Goal: Task Accomplishment & Management: Use online tool/utility

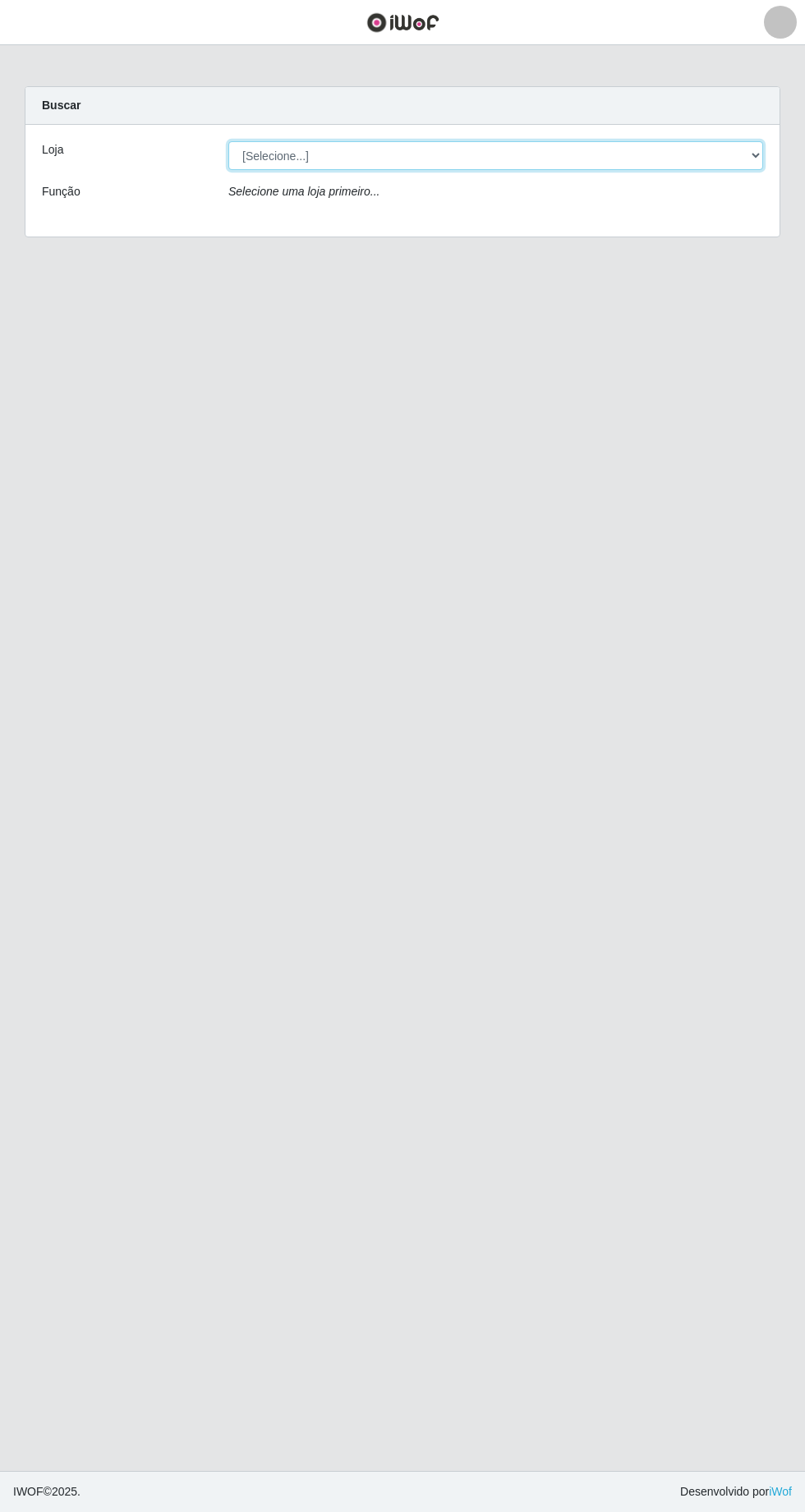
click at [736, 165] on select "[Selecione...] Extrabom - [GEOGRAPHIC_DATA] 28 [GEOGRAPHIC_DATA]" at bounding box center [495, 156] width 535 height 29
select select "456"
click at [228, 141] on select "[Selecione...] Extrabom - [GEOGRAPHIC_DATA] 28 [GEOGRAPHIC_DATA]" at bounding box center [495, 156] width 535 height 29
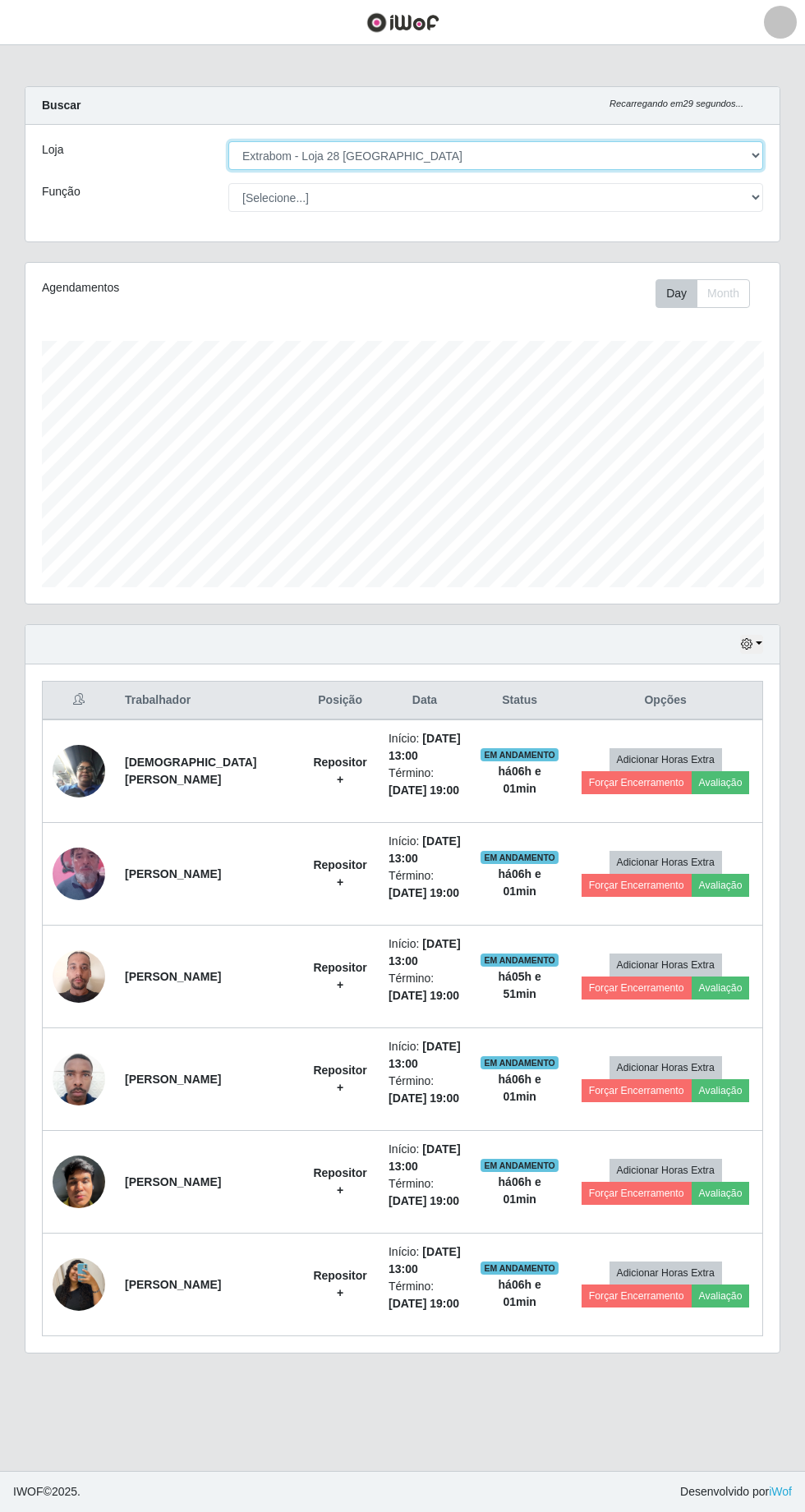
scroll to position [340, 754]
click at [611, 777] on button "Forçar Encerramento" at bounding box center [637, 783] width 110 height 23
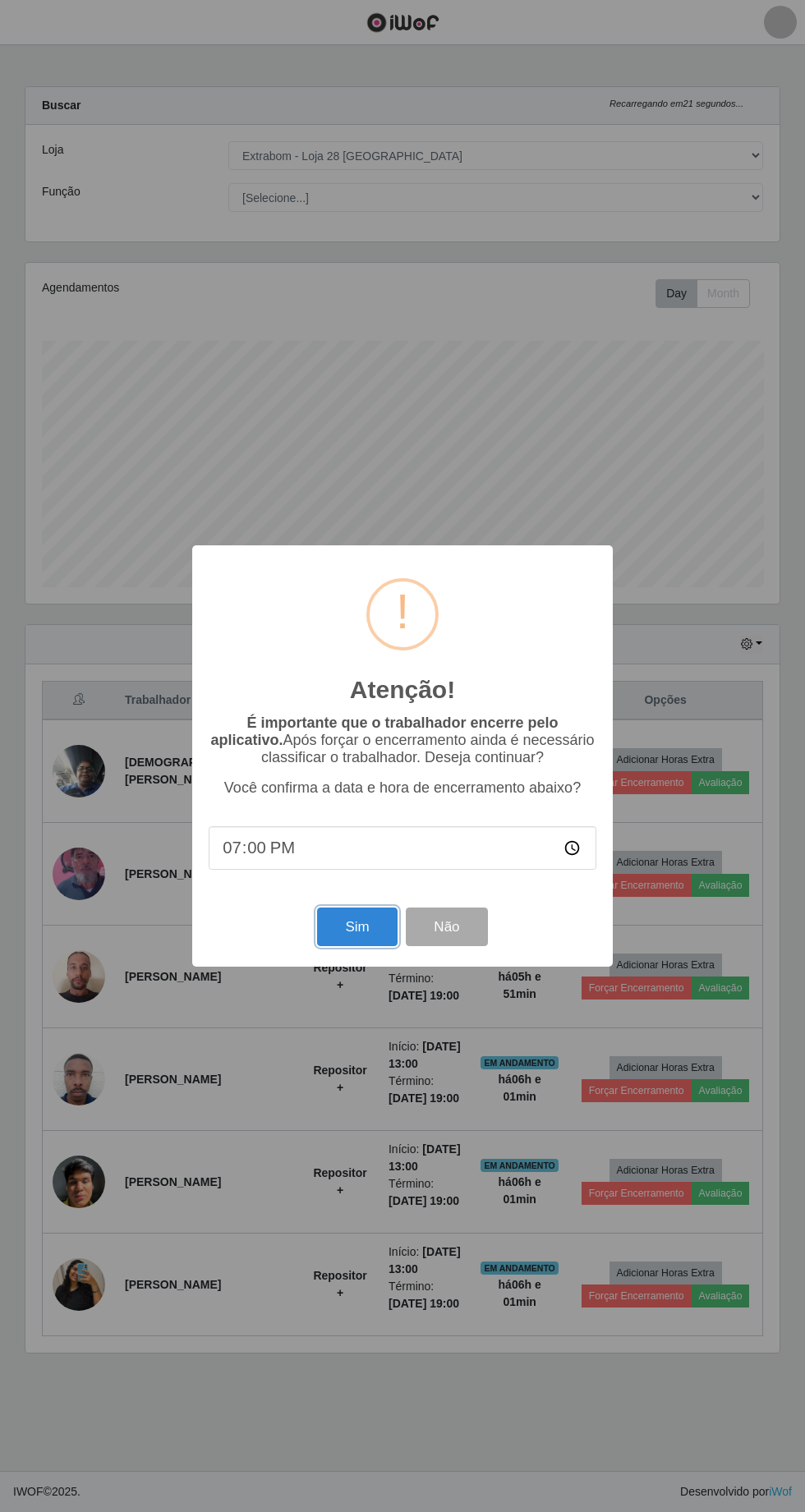
click at [348, 923] on button "Sim" at bounding box center [357, 927] width 79 height 39
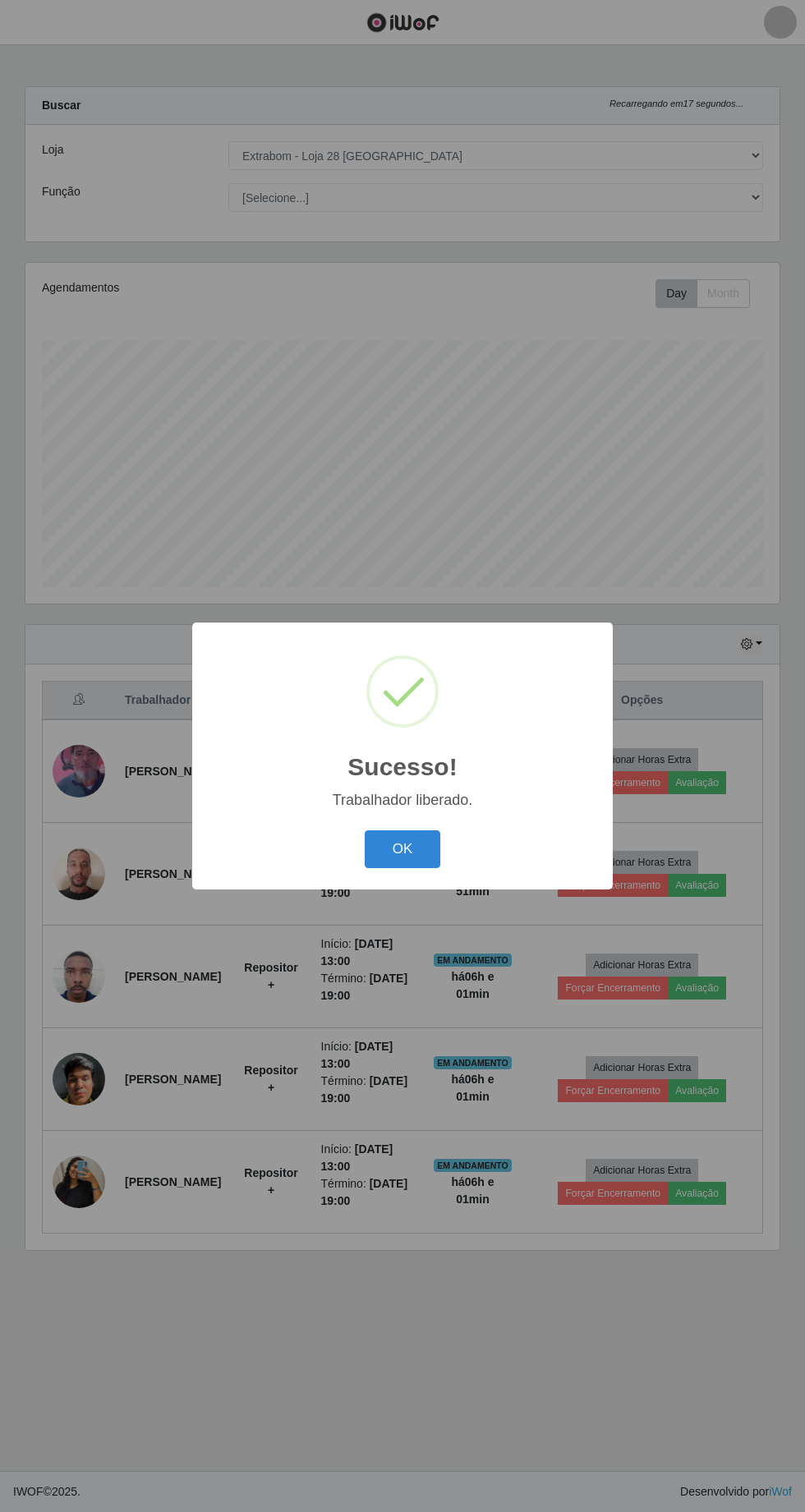
click at [406, 854] on button "OK" at bounding box center [402, 849] width 76 height 39
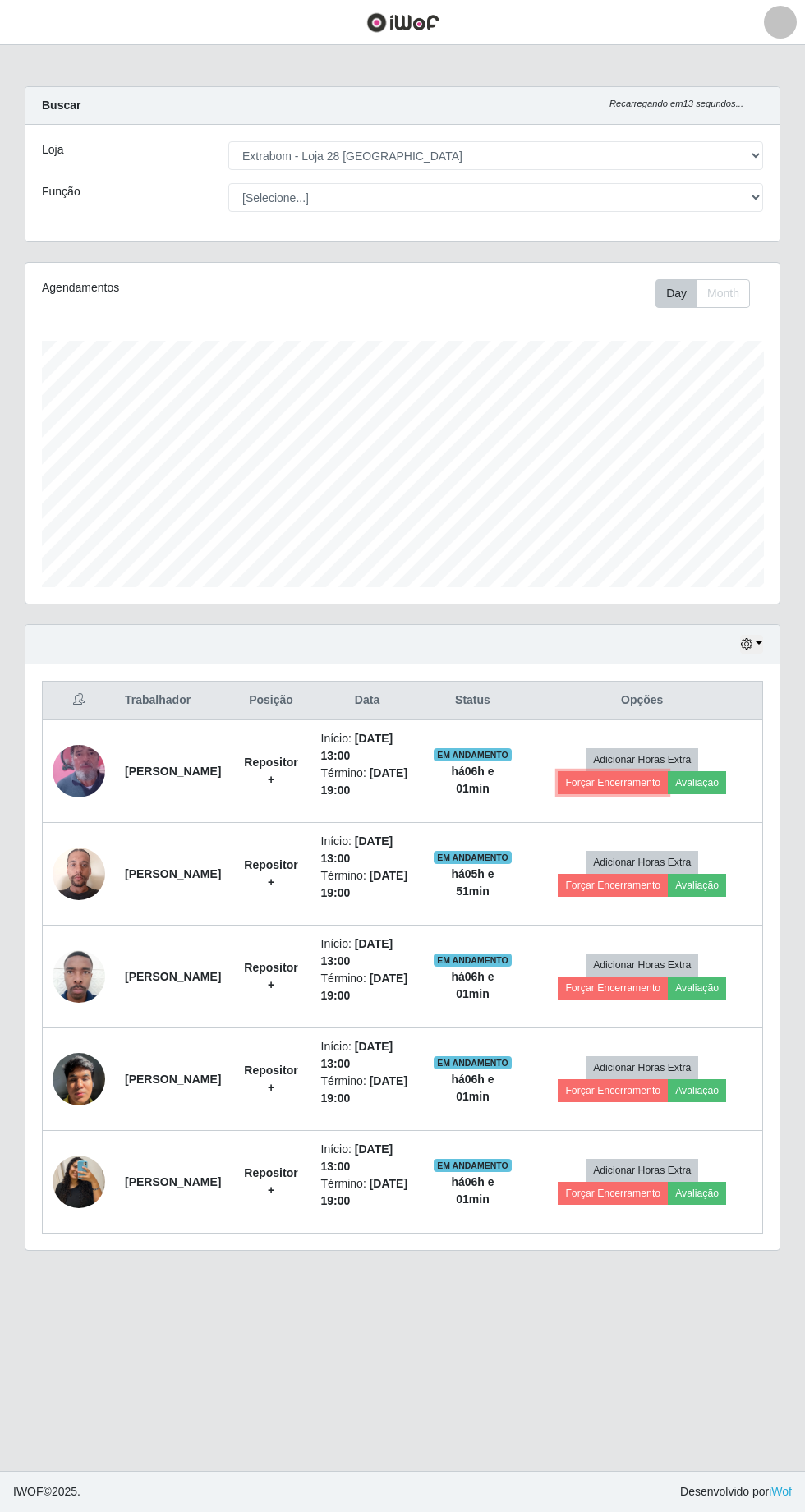
click at [613, 777] on button "Forçar Encerramento" at bounding box center [612, 783] width 110 height 23
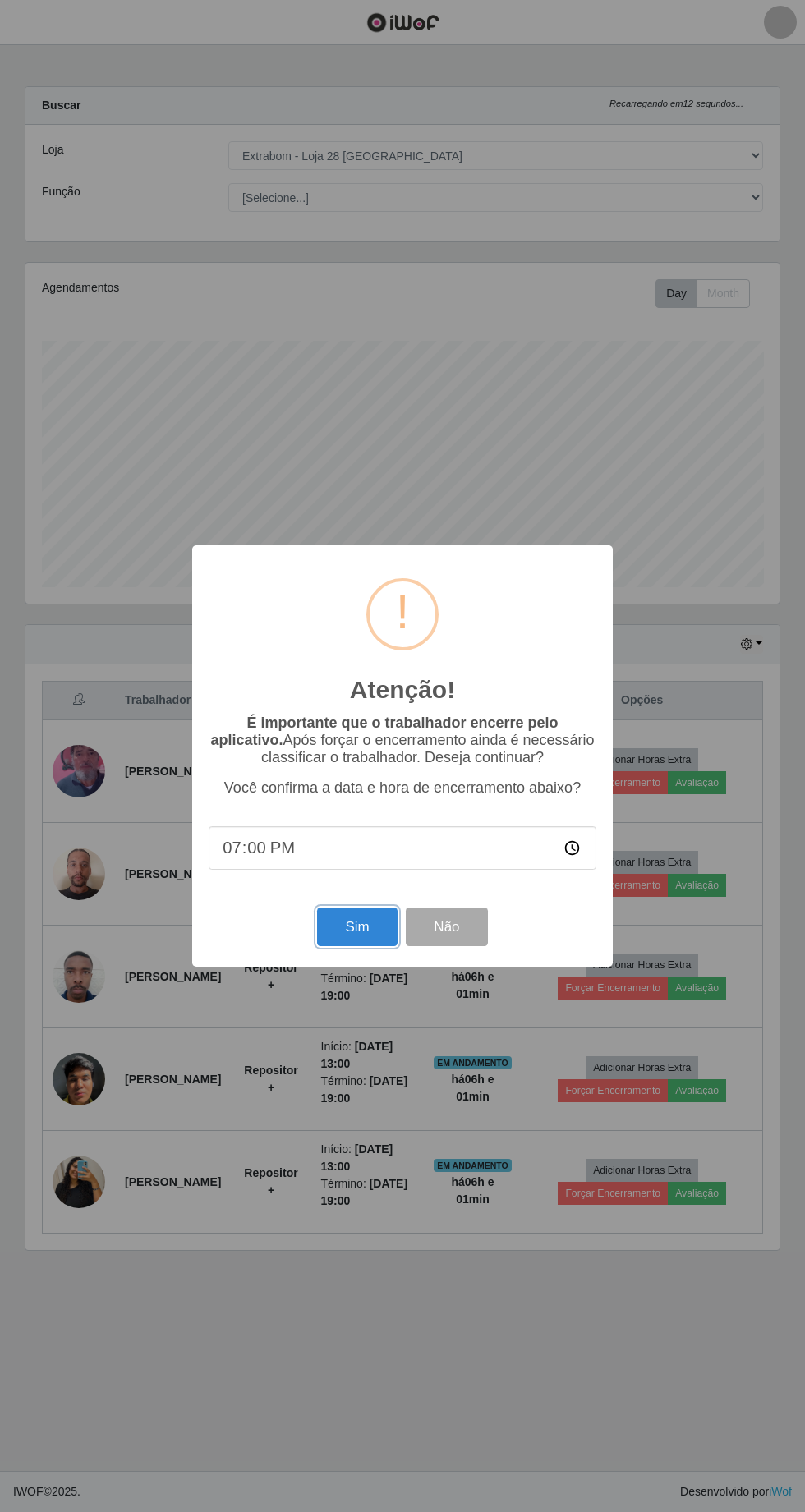
click at [366, 932] on button "Sim" at bounding box center [357, 927] width 79 height 39
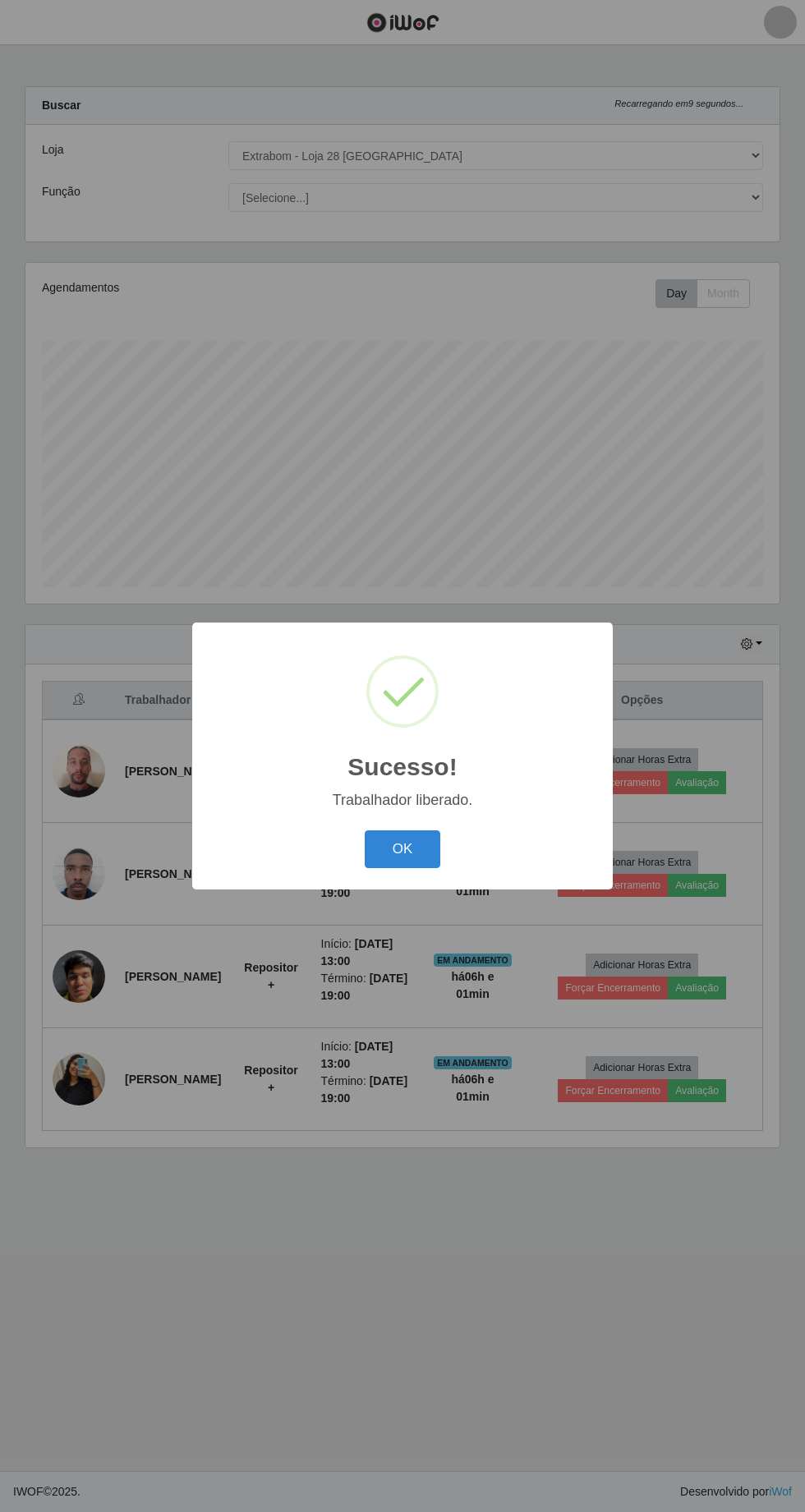
click at [395, 843] on button "OK" at bounding box center [402, 849] width 76 height 39
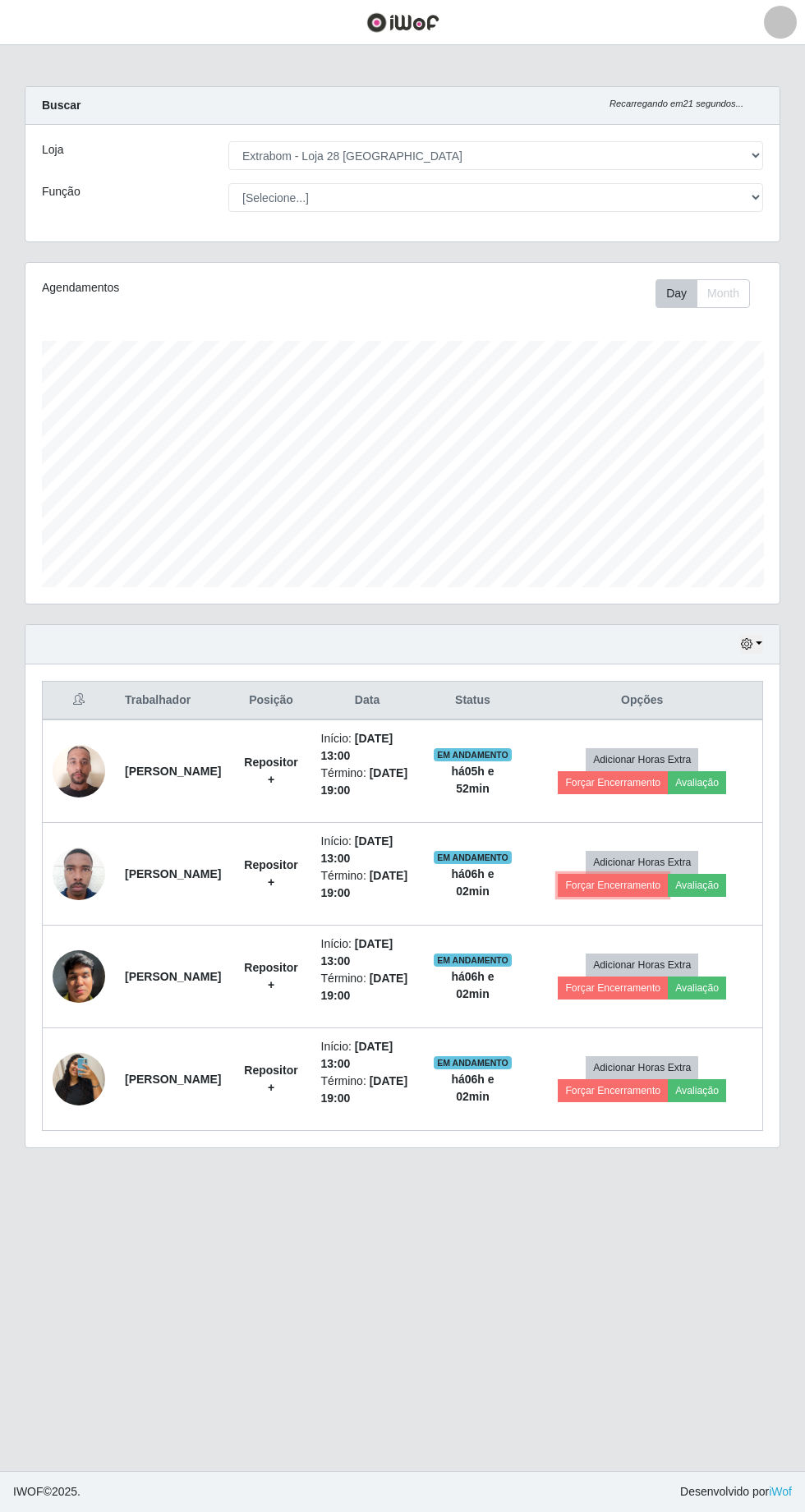
click at [617, 888] on button "Forçar Encerramento" at bounding box center [612, 885] width 110 height 23
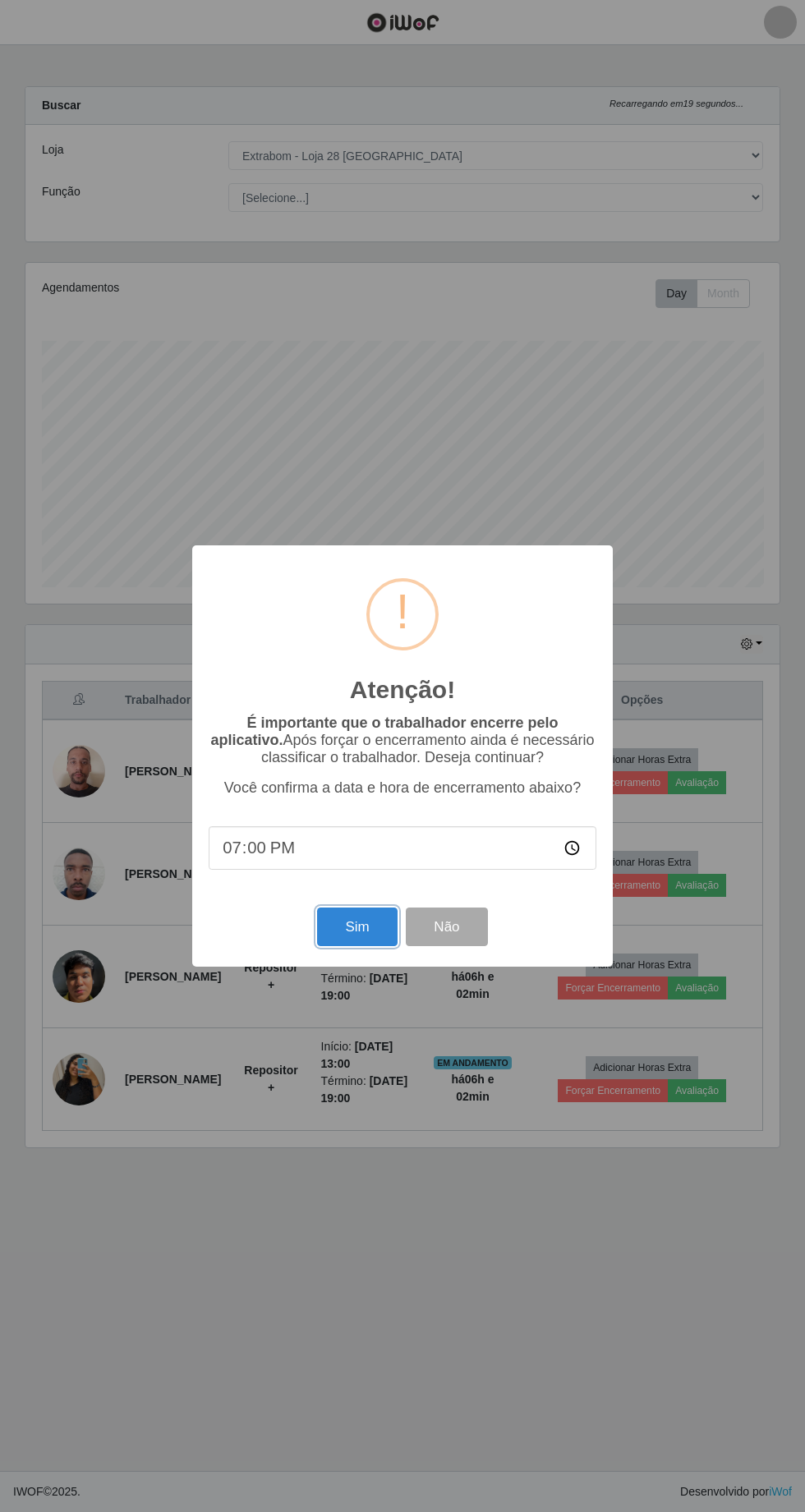
click at [345, 934] on button "Sim" at bounding box center [357, 927] width 79 height 39
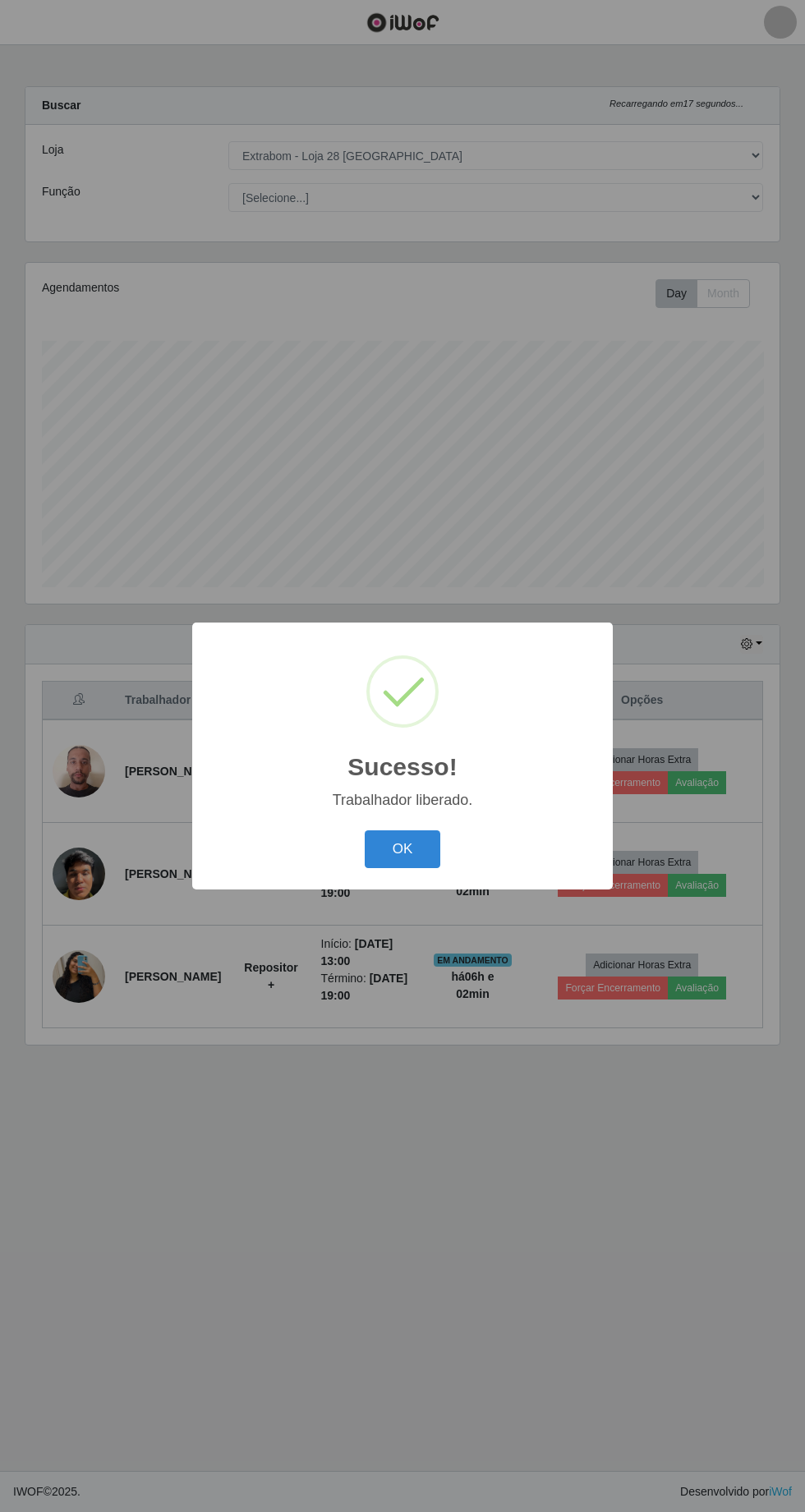
click at [406, 849] on button "OK" at bounding box center [402, 849] width 76 height 39
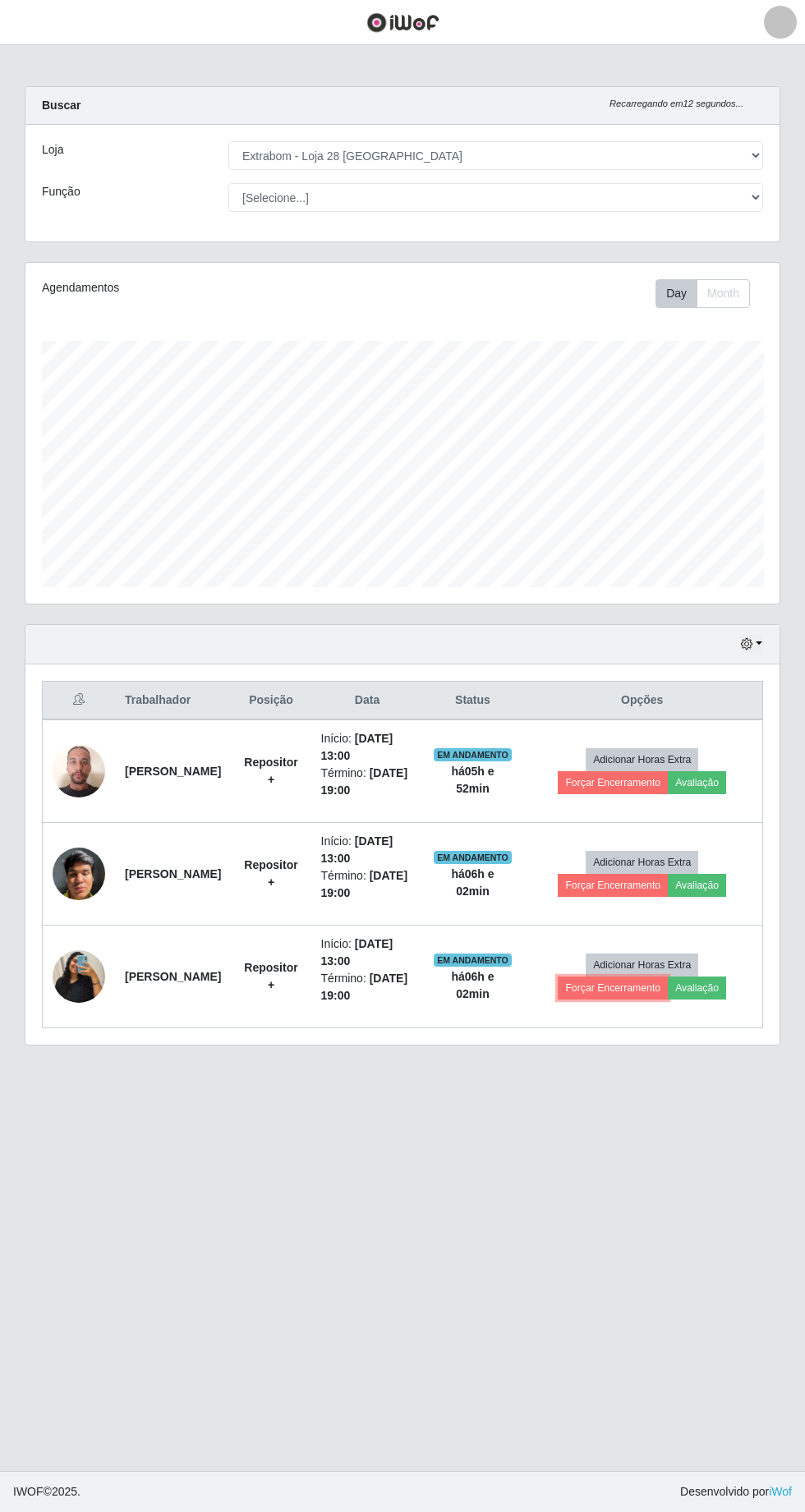
click at [600, 989] on button "Forçar Encerramento" at bounding box center [612, 988] width 110 height 23
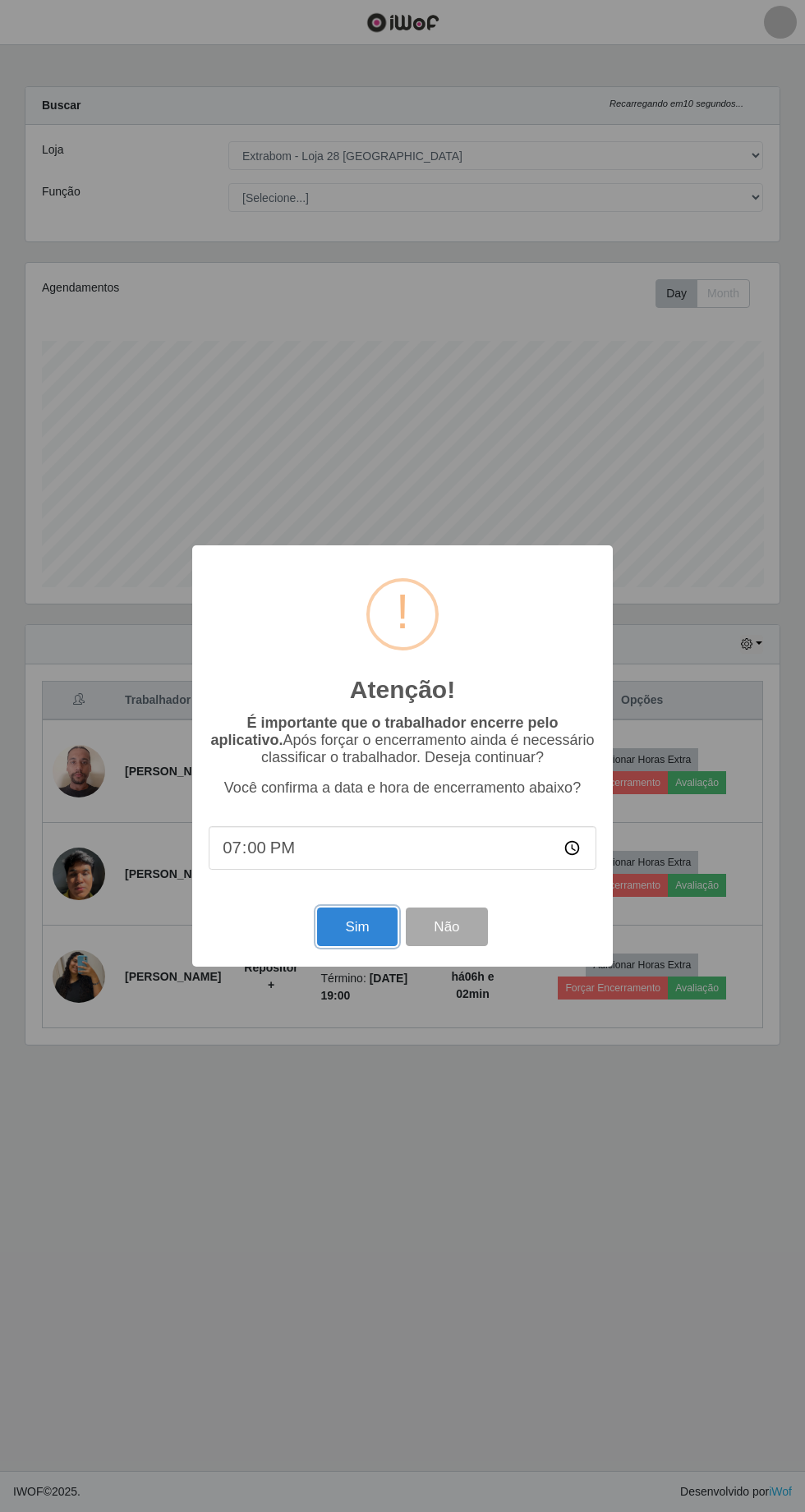
click at [356, 931] on button "Sim" at bounding box center [357, 927] width 79 height 39
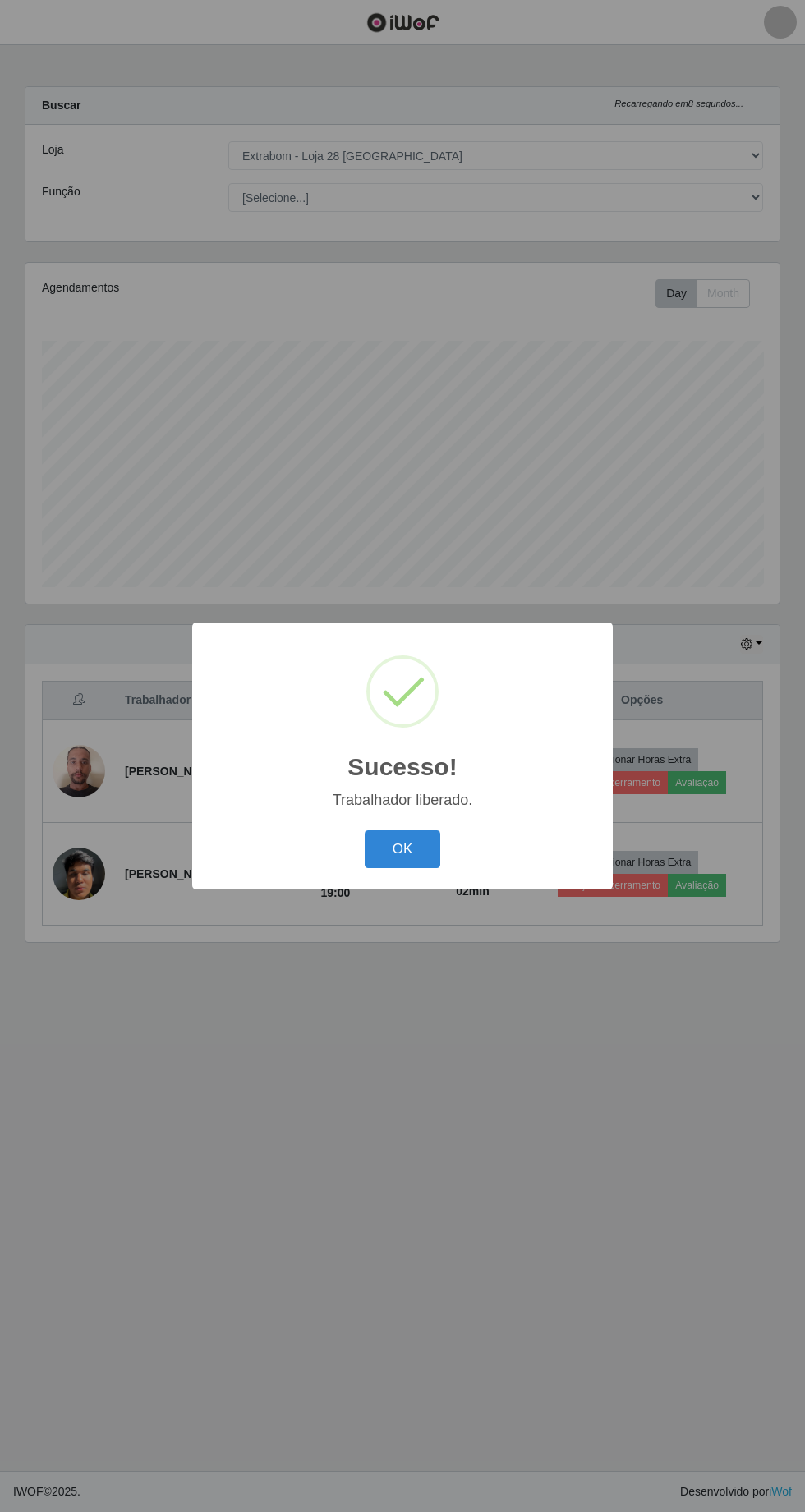
click at [410, 855] on button "OK" at bounding box center [402, 849] width 76 height 39
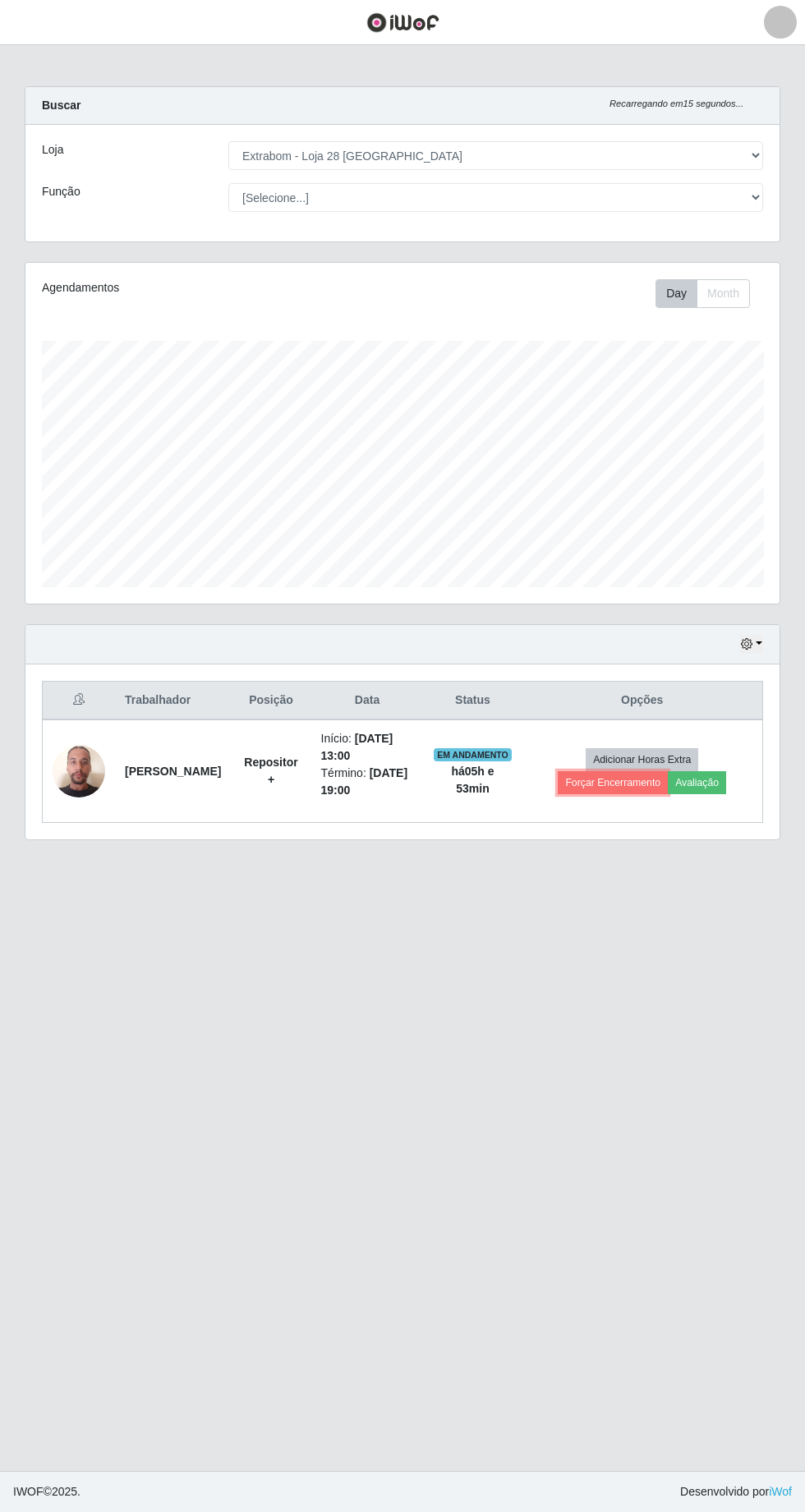
click at [602, 785] on button "Forçar Encerramento" at bounding box center [612, 783] width 110 height 23
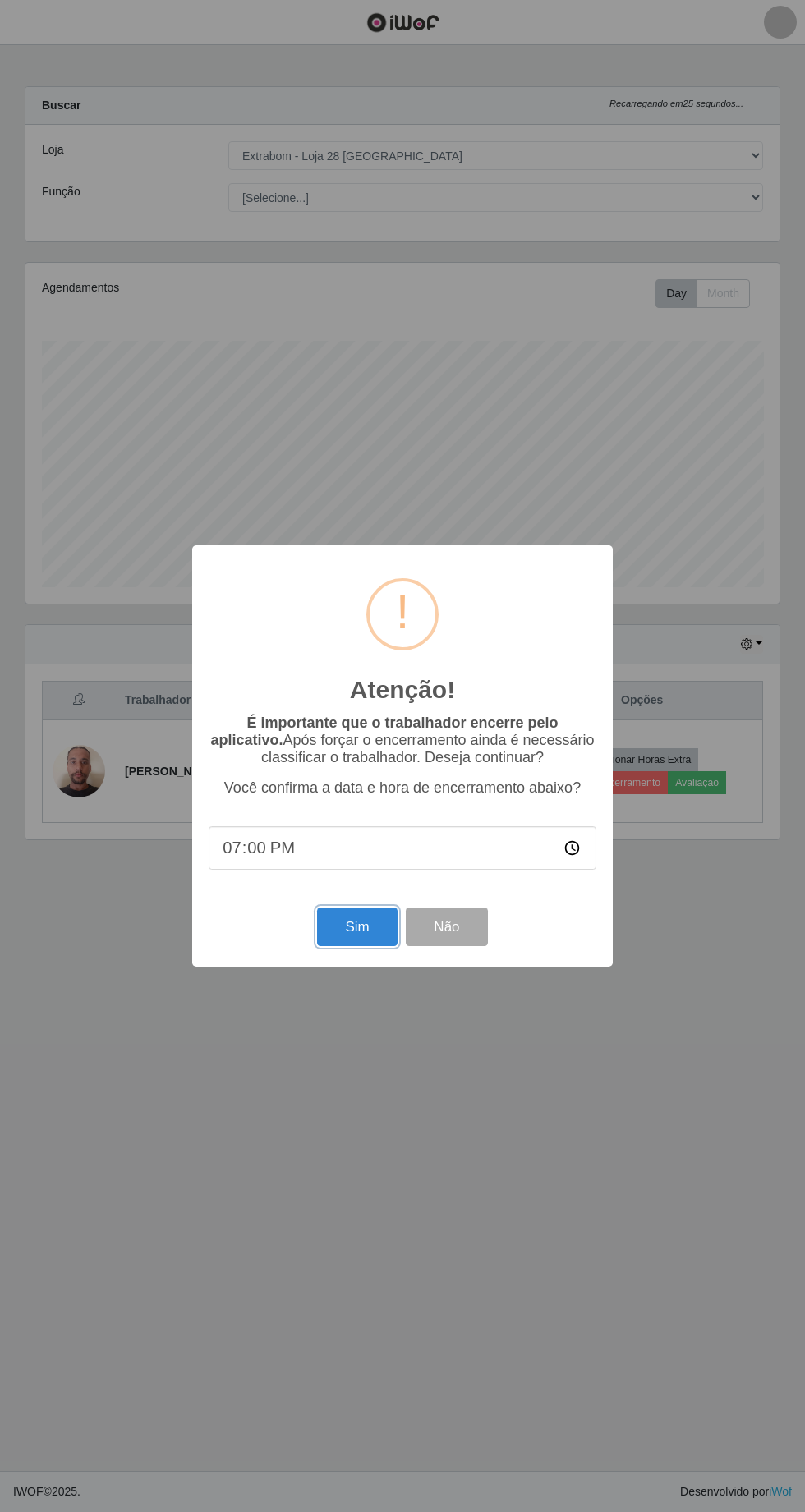
click at [356, 926] on button "Sim" at bounding box center [357, 927] width 79 height 39
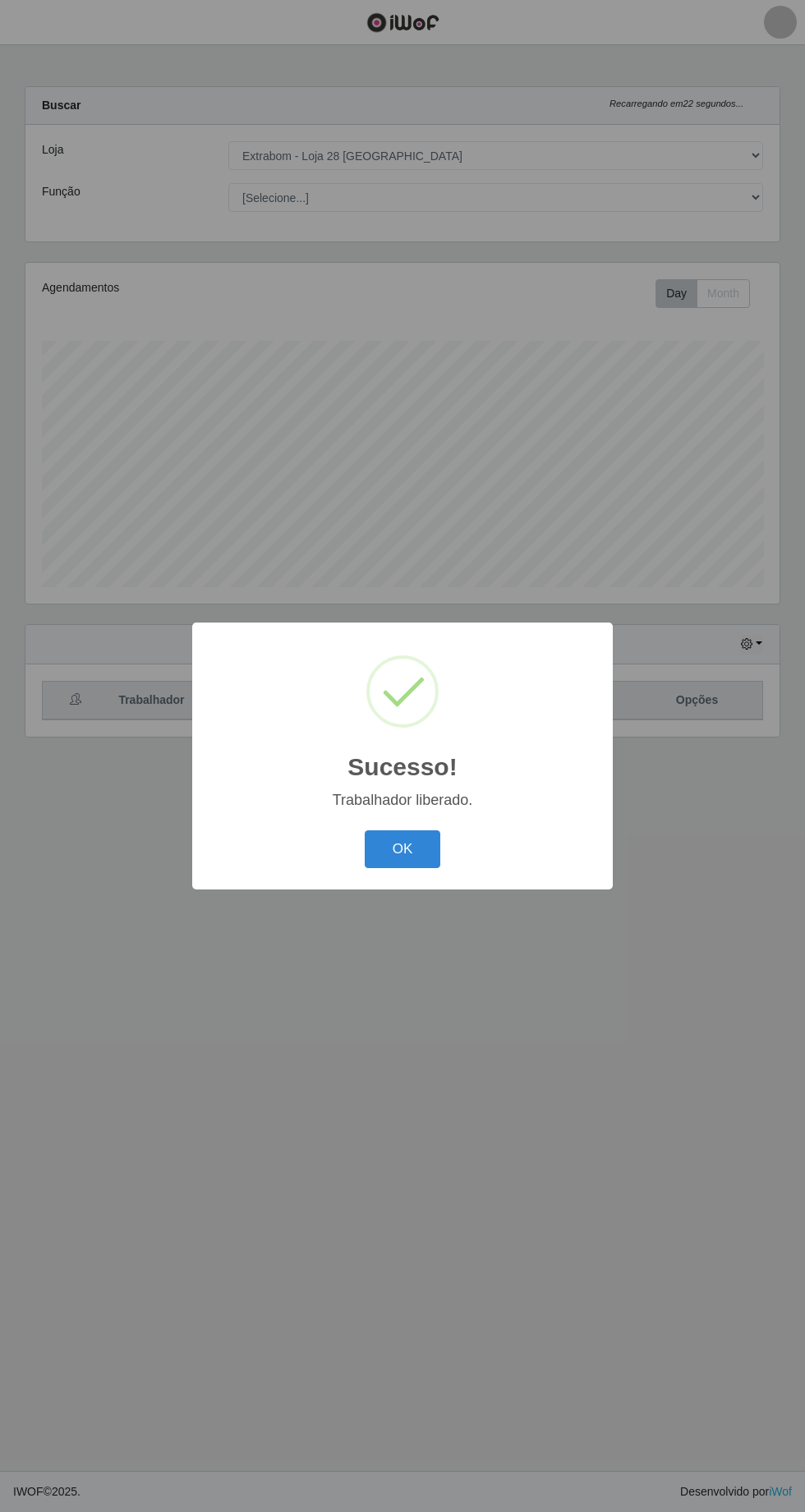
click at [403, 848] on button "OK" at bounding box center [402, 849] width 76 height 39
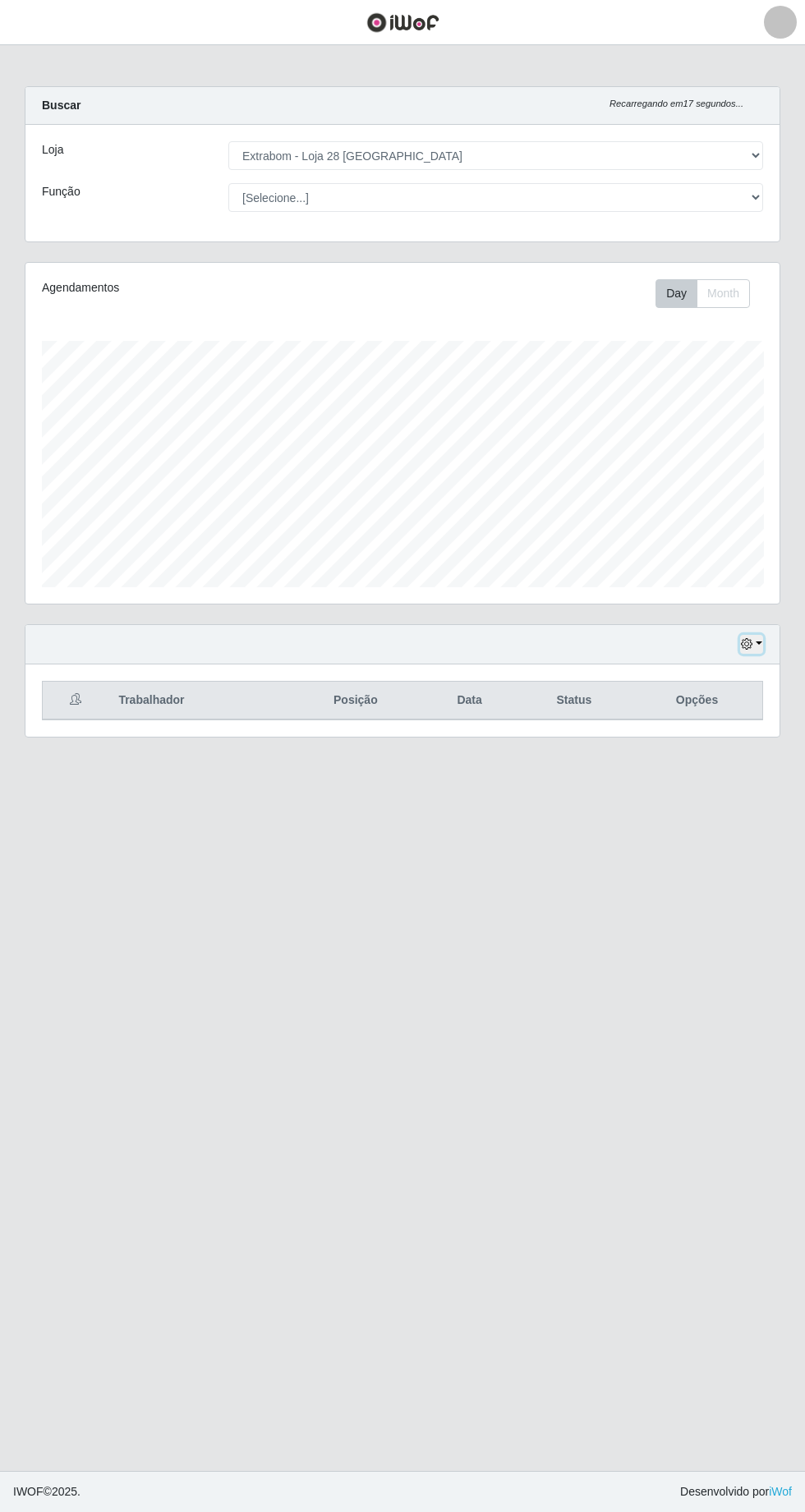
click at [747, 641] on icon "button" at bounding box center [747, 644] width 12 height 12
click at [671, 767] on button "1 Semana" at bounding box center [697, 776] width 130 height 35
click at [751, 642] on icon "button" at bounding box center [747, 644] width 12 height 12
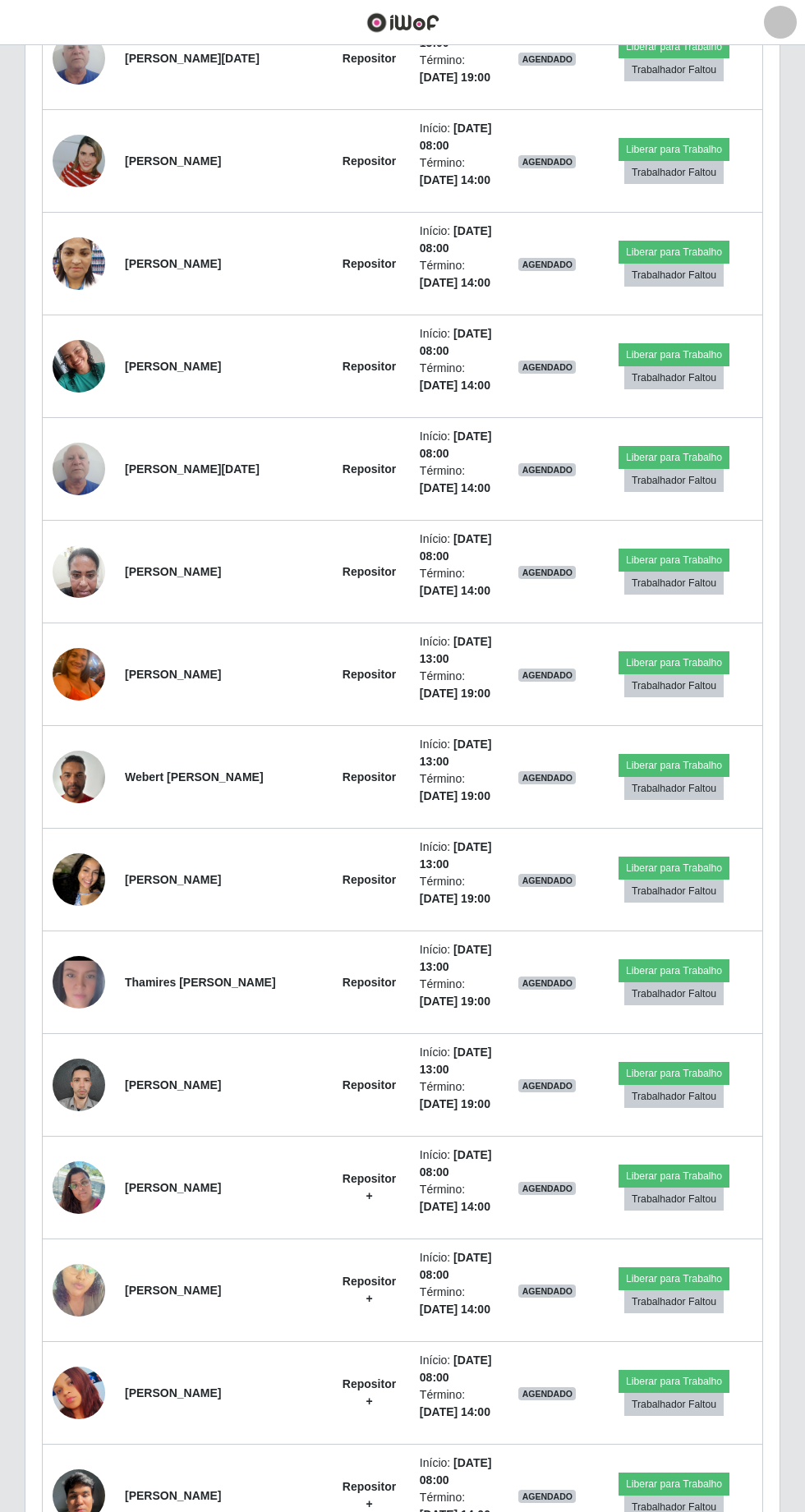
scroll to position [0, 0]
